Goal: Navigation & Orientation: Find specific page/section

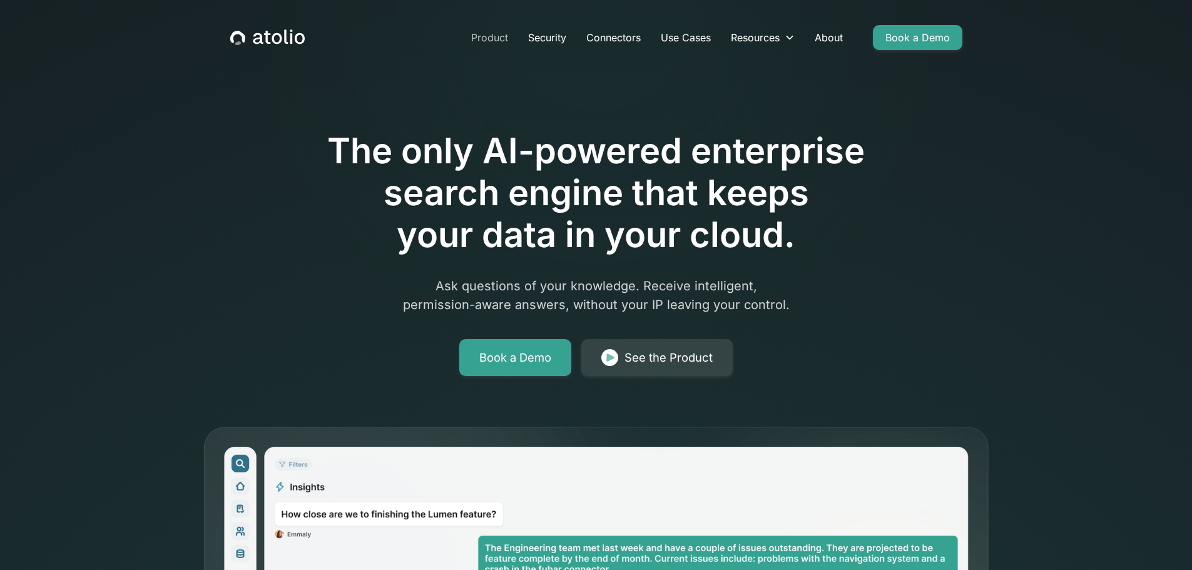
click at [488, 41] on link "Product" at bounding box center [489, 37] width 57 height 25
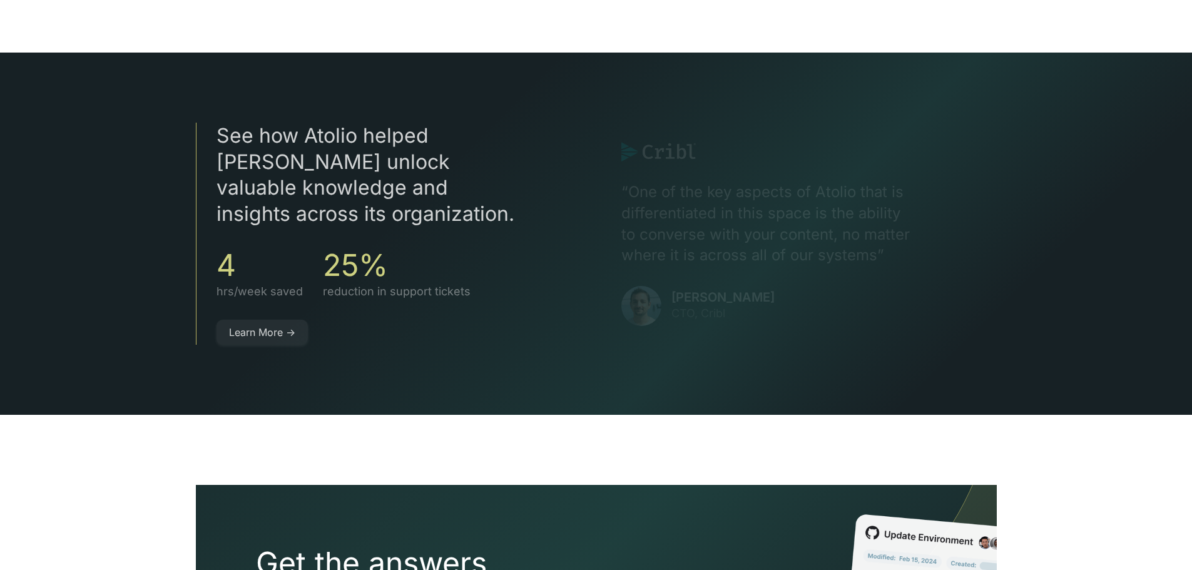
scroll to position [2812, 0]
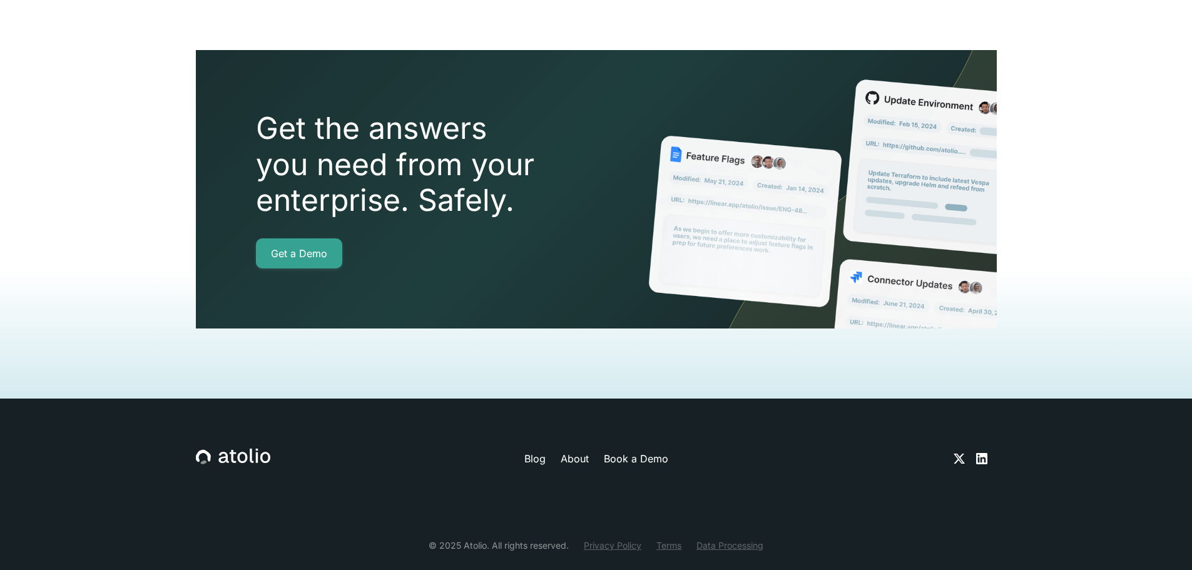
click at [979, 453] on icon at bounding box center [981, 458] width 11 height 11
